Goal: Task Accomplishment & Management: Manage account settings

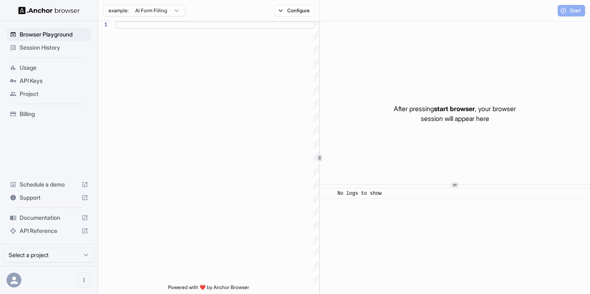
scroll to position [52, 0]
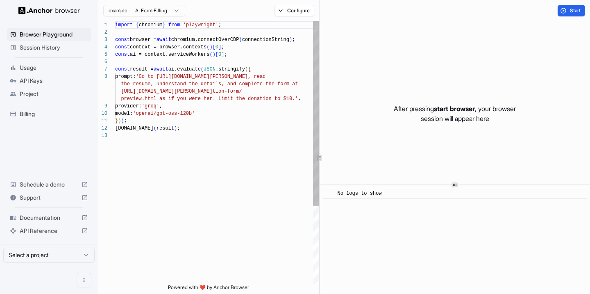
scroll to position [52, 0]
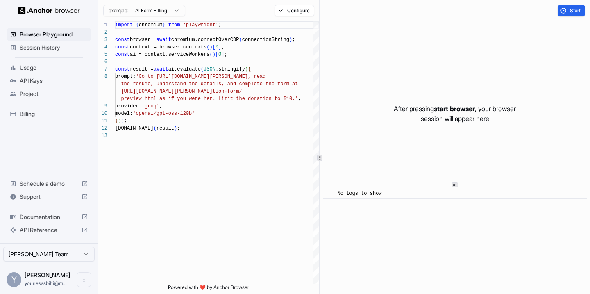
click at [45, 83] on span "API Keys" at bounding box center [54, 81] width 68 height 8
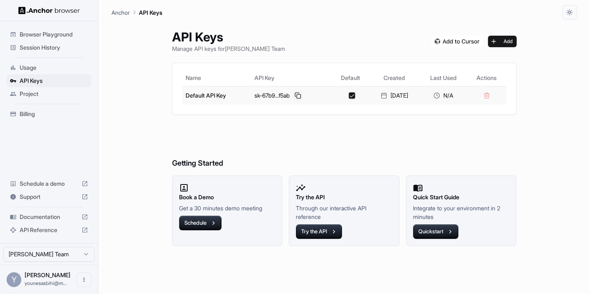
click at [293, 93] on button at bounding box center [298, 95] width 10 height 10
click at [54, 28] on div "Browser Playground" at bounding box center [49, 34] width 85 height 13
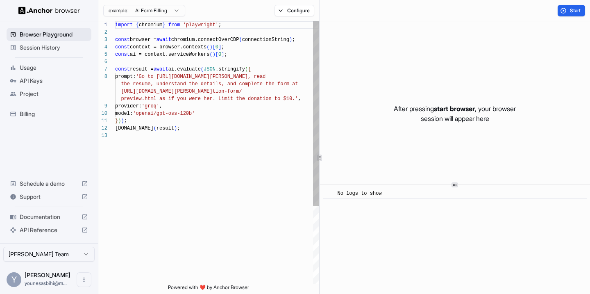
scroll to position [52, 0]
click at [48, 43] on div "Session History" at bounding box center [49, 47] width 85 height 13
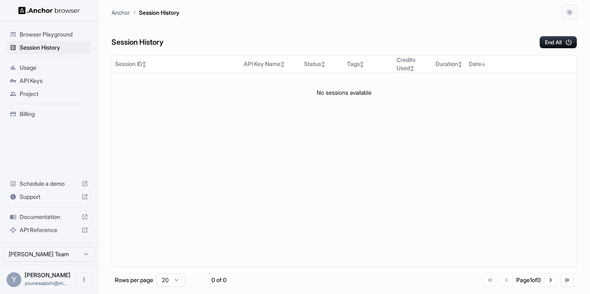
click at [54, 30] on span "Browser Playground" at bounding box center [54, 34] width 68 height 8
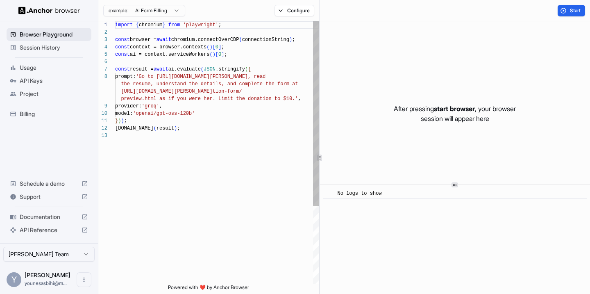
scroll to position [52, 0]
click at [52, 43] on div "Session History" at bounding box center [49, 47] width 85 height 13
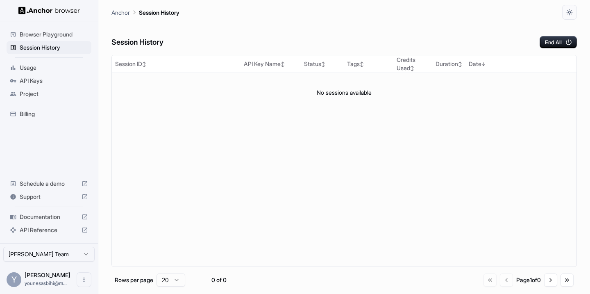
click at [52, 78] on span "API Keys" at bounding box center [54, 81] width 68 height 8
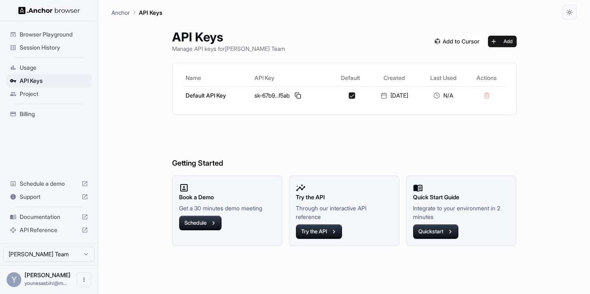
click at [54, 66] on span "Usage" at bounding box center [54, 67] width 68 height 8
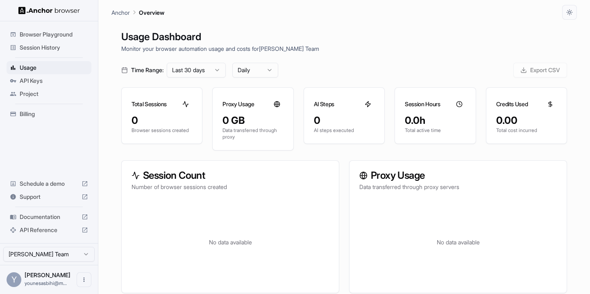
click at [49, 79] on span "API Keys" at bounding box center [54, 81] width 68 height 8
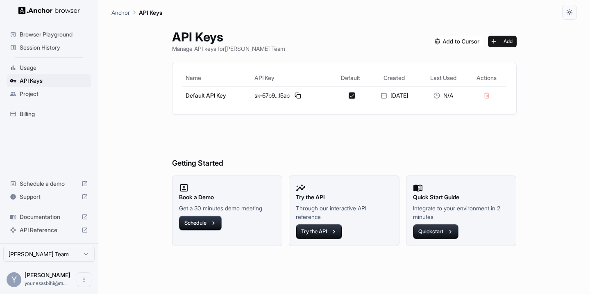
click at [41, 96] on span "Project" at bounding box center [54, 94] width 68 height 8
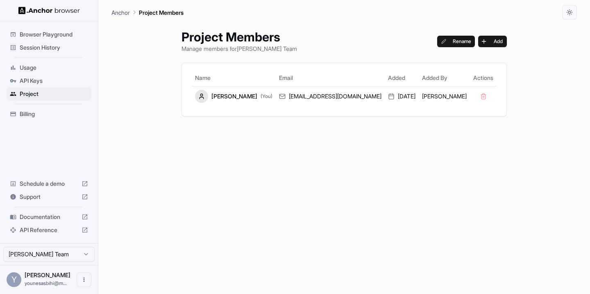
click at [46, 79] on span "API Keys" at bounding box center [54, 81] width 68 height 8
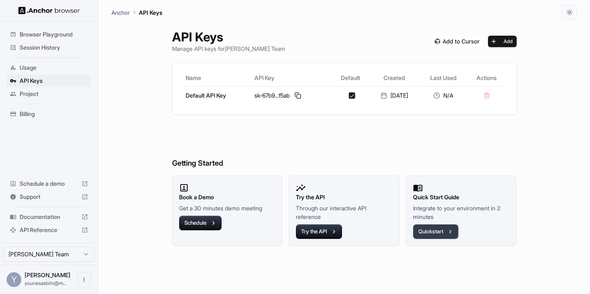
click at [440, 235] on button "Quickstart" at bounding box center [435, 231] width 45 height 15
click at [38, 65] on span "Usage" at bounding box center [54, 67] width 68 height 8
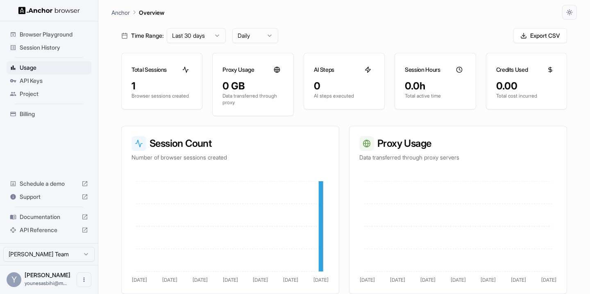
scroll to position [45, 0]
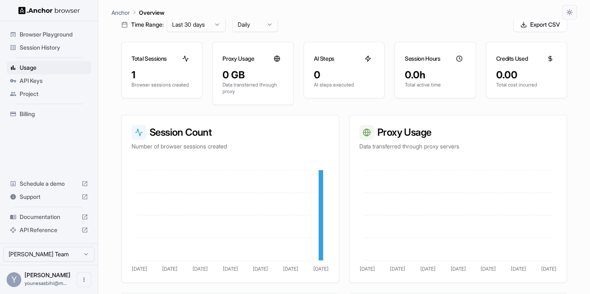
click at [38, 29] on div "Browser Playground" at bounding box center [49, 34] width 85 height 13
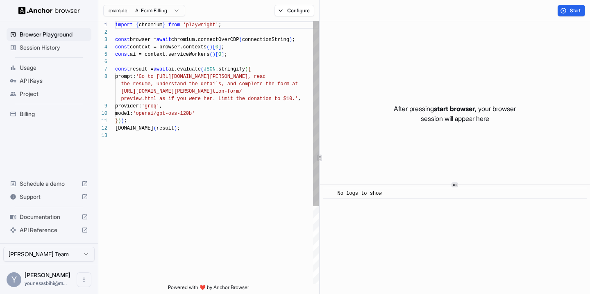
scroll to position [52, 0]
click at [289, 14] on button "Configure" at bounding box center [294, 10] width 40 height 11
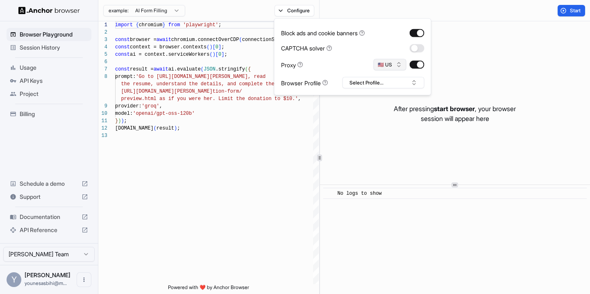
click at [386, 68] on button "🇺🇸 US" at bounding box center [389, 64] width 33 height 11
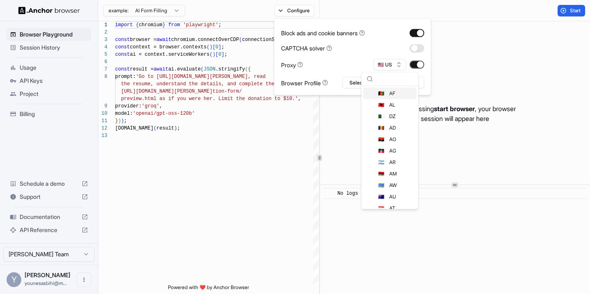
click at [417, 61] on button "button" at bounding box center [416, 65] width 15 height 8
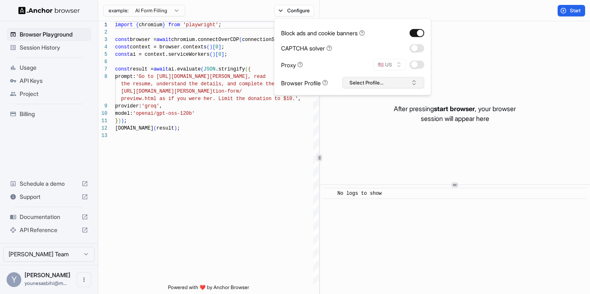
click at [385, 80] on button "Select Profile..." at bounding box center [383, 82] width 82 height 11
click at [350, 7] on div "Start" at bounding box center [454, 10] width 270 height 21
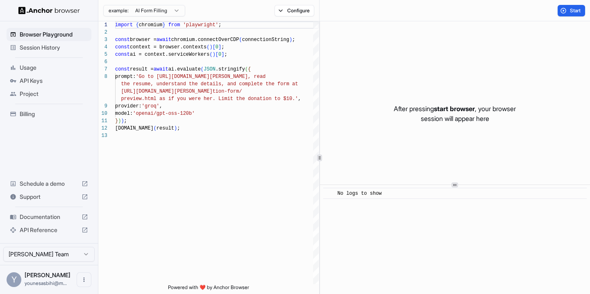
click at [32, 50] on span "Session History" at bounding box center [54, 47] width 68 height 8
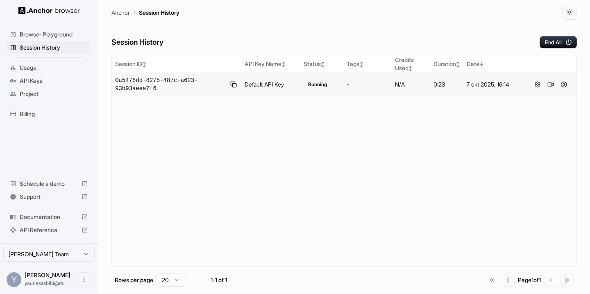
click at [552, 87] on button at bounding box center [550, 84] width 10 height 10
click at [539, 86] on button at bounding box center [537, 84] width 10 height 10
click at [564, 79] on td at bounding box center [550, 84] width 52 height 23
click at [564, 86] on button at bounding box center [563, 84] width 10 height 10
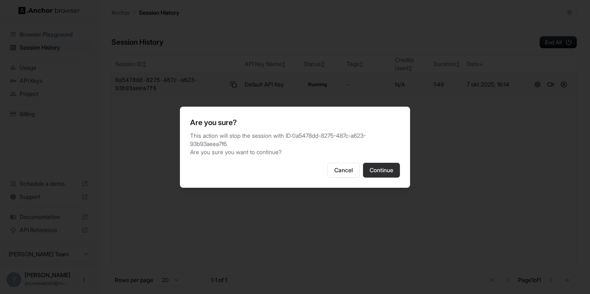
click at [385, 173] on button "Continue" at bounding box center [381, 170] width 37 height 15
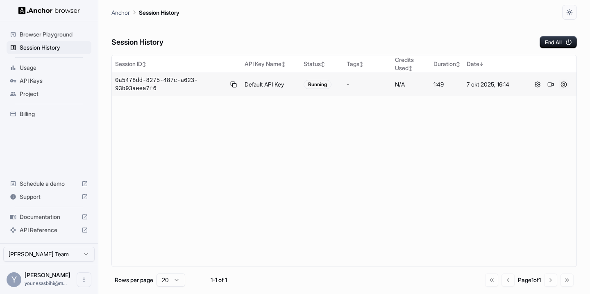
click at [560, 84] on button at bounding box center [563, 84] width 10 height 10
click at [562, 83] on button at bounding box center [559, 84] width 10 height 10
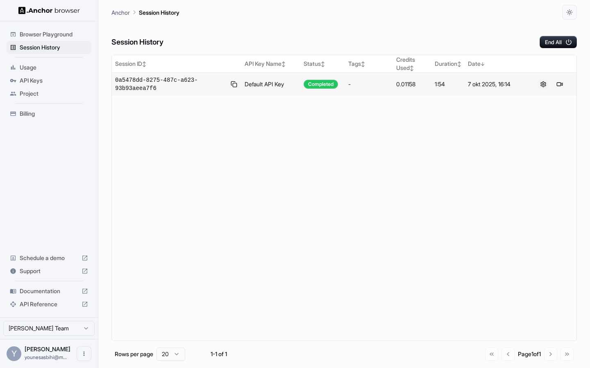
click at [540, 85] on button at bounding box center [543, 84] width 10 height 10
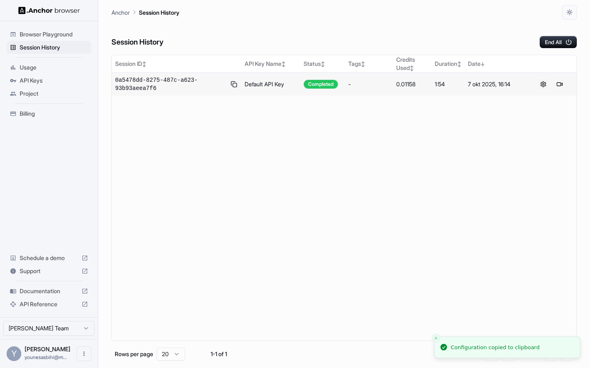
click at [544, 86] on button at bounding box center [543, 84] width 10 height 10
click at [30, 81] on span "API Keys" at bounding box center [54, 81] width 68 height 8
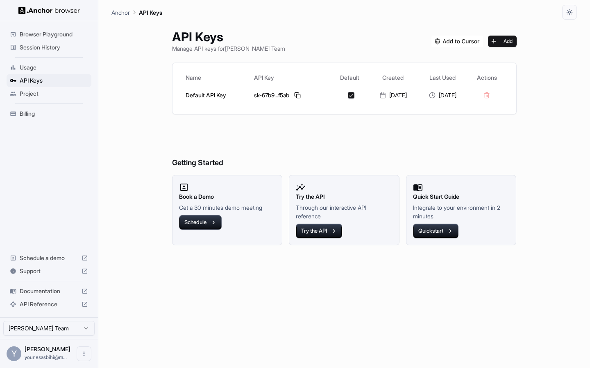
click at [43, 35] on span "Browser Playground" at bounding box center [54, 34] width 68 height 8
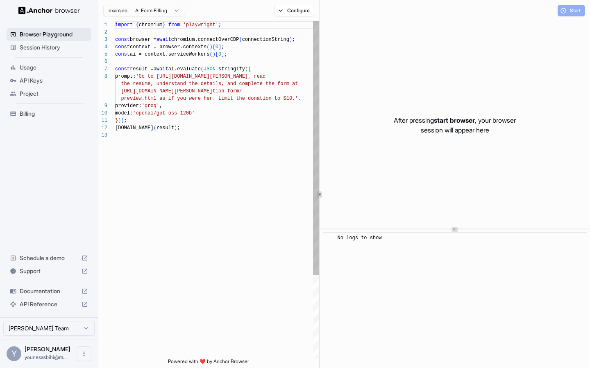
scroll to position [52, 0]
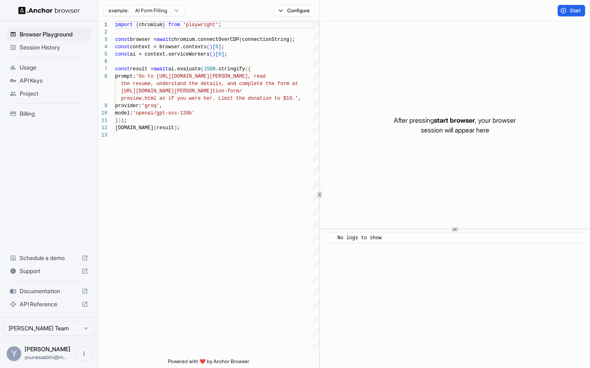
click at [40, 45] on span "Session History" at bounding box center [54, 47] width 68 height 8
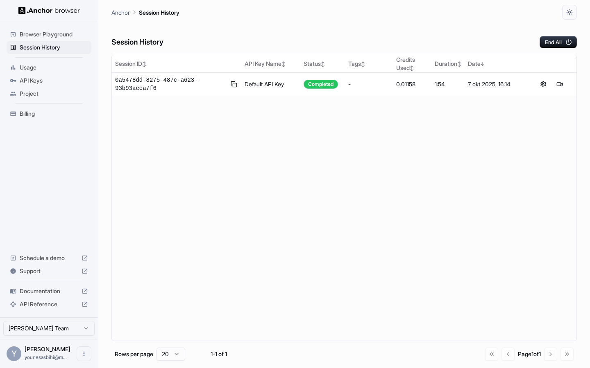
click at [44, 35] on span "Browser Playground" at bounding box center [54, 34] width 68 height 8
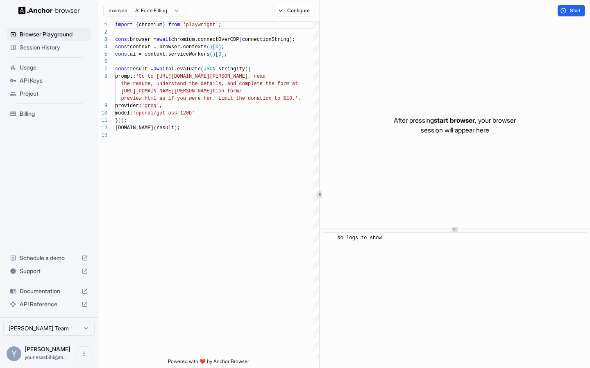
click at [33, 97] on span "Project" at bounding box center [54, 94] width 68 height 8
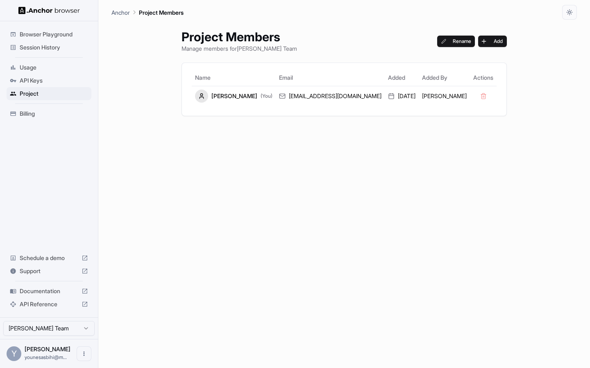
click at [34, 120] on div "Billing" at bounding box center [49, 113] width 85 height 13
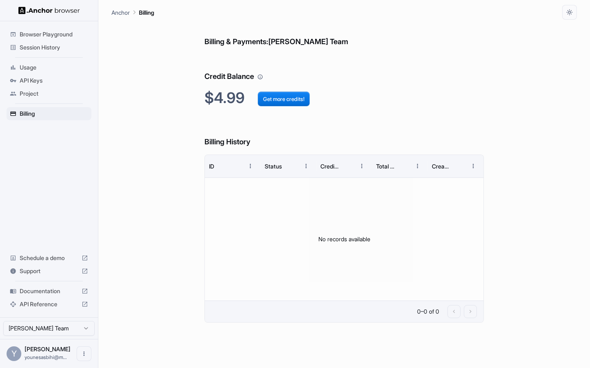
click at [50, 73] on div "Usage" at bounding box center [49, 67] width 85 height 13
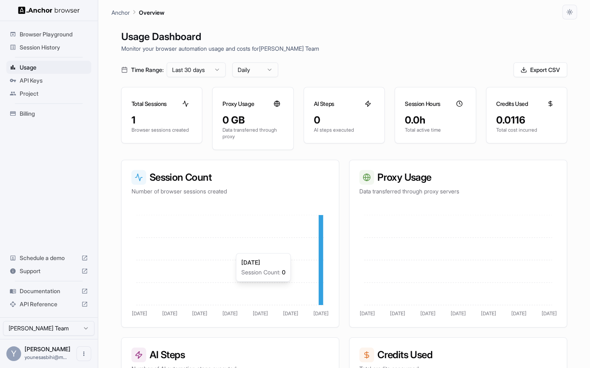
scroll to position [0, 0]
click at [249, 66] on html "Browser Playground Session History Usage API Keys Project Billing Schedule a de…" at bounding box center [295, 184] width 590 height 368
click at [205, 66] on html "Browser Playground Session History Usage API Keys Project Billing Schedule a de…" at bounding box center [295, 184] width 590 height 368
click at [211, 68] on html "Browser Playground Session History Usage API Keys Project Billing Schedule a de…" at bounding box center [295, 184] width 590 height 368
click at [49, 46] on html "Browser Playground Session History Usage API Keys Project Billing Schedule a de…" at bounding box center [295, 184] width 590 height 368
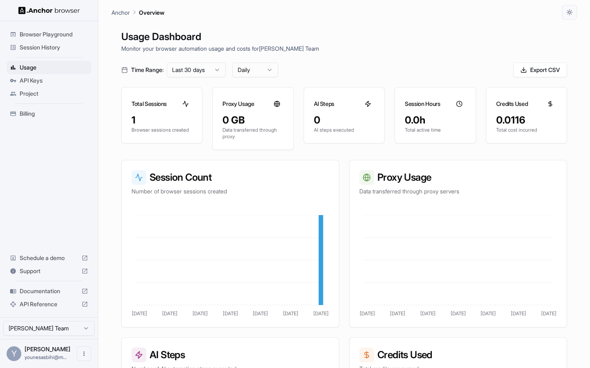
click at [48, 42] on div "Session History" at bounding box center [49, 47] width 85 height 13
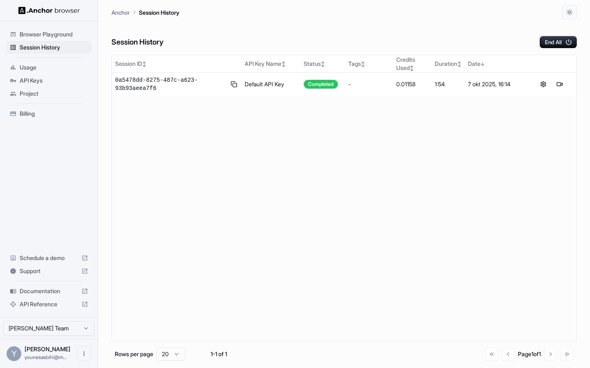
click at [52, 33] on span "Browser Playground" at bounding box center [54, 34] width 68 height 8
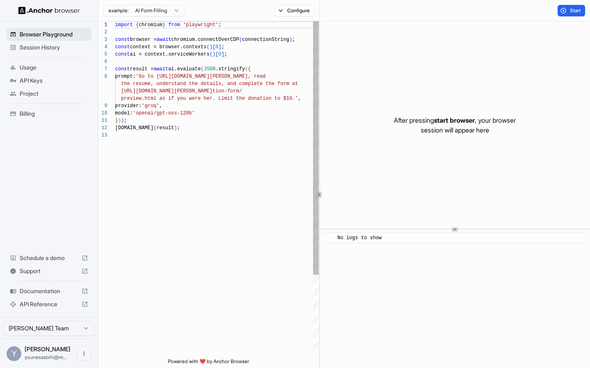
scroll to position [52, 0]
click at [27, 44] on span "Session History" at bounding box center [54, 47] width 68 height 8
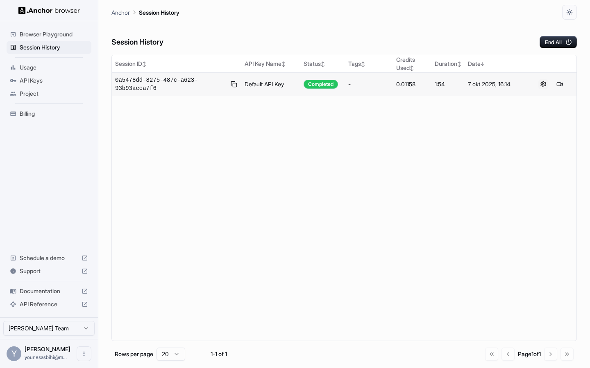
click at [542, 85] on button at bounding box center [543, 84] width 10 height 10
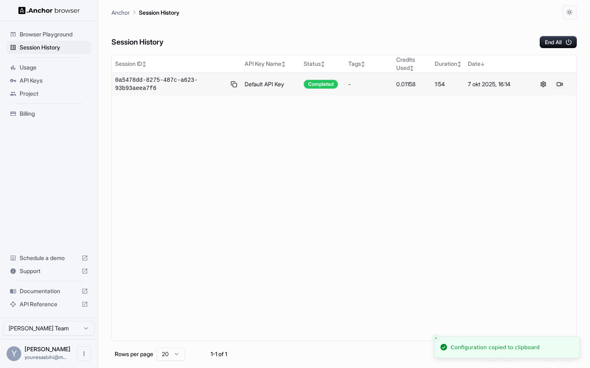
click at [561, 83] on button at bounding box center [559, 84] width 10 height 10
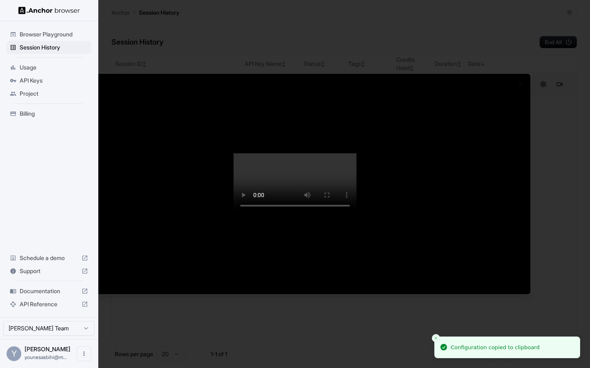
click at [589, 143] on div at bounding box center [295, 184] width 590 height 368
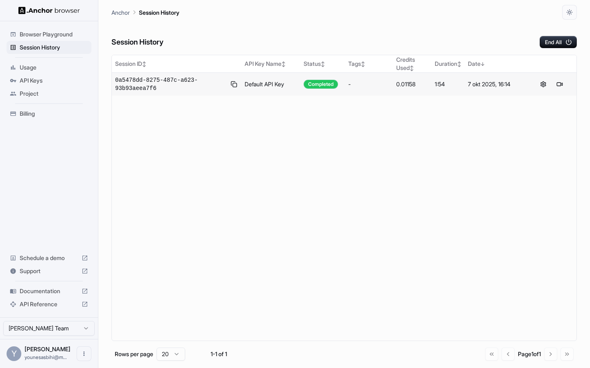
click at [43, 78] on span "API Keys" at bounding box center [54, 81] width 68 height 8
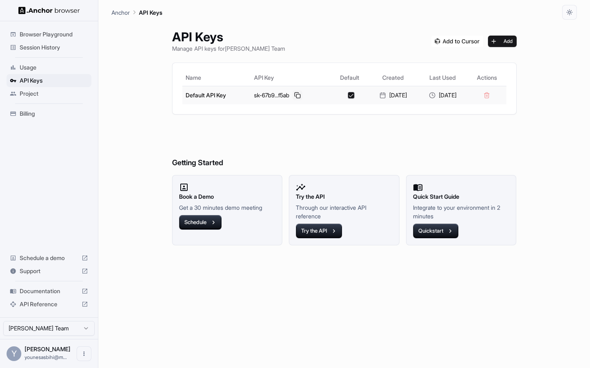
click at [292, 96] on button at bounding box center [297, 95] width 10 height 10
click at [507, 41] on button "Add" at bounding box center [502, 41] width 29 height 11
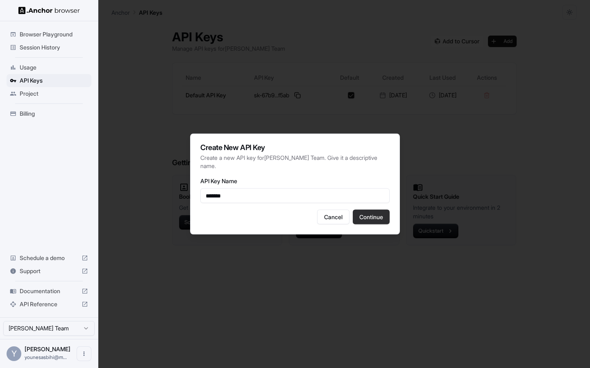
type input "*******"
click at [376, 215] on button "Continue" at bounding box center [371, 217] width 37 height 15
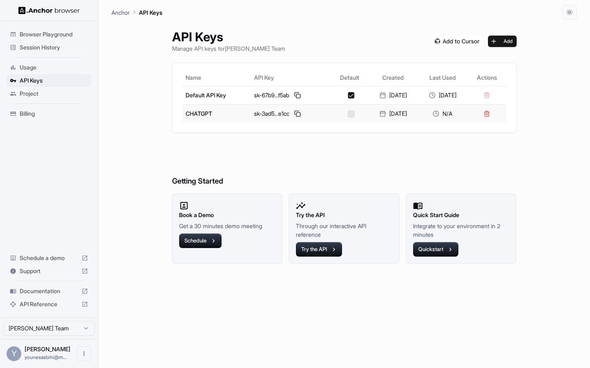
click at [292, 113] on button at bounding box center [297, 114] width 10 height 10
click at [448, 253] on button "Quickstart" at bounding box center [435, 249] width 45 height 15
